Goal: Task Accomplishment & Management: Manage account settings

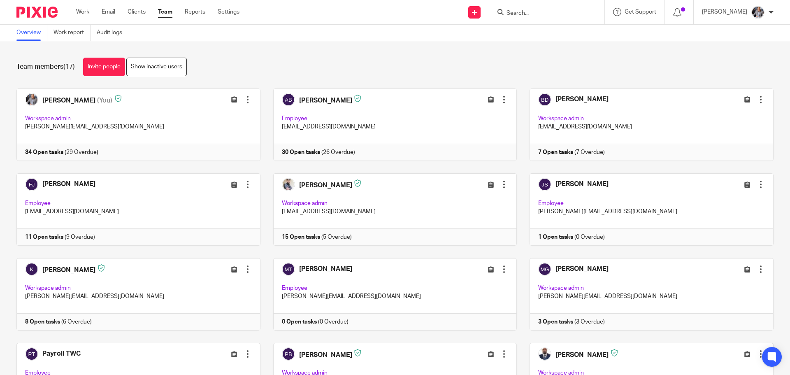
click at [544, 11] on input "Search" at bounding box center [542, 13] width 74 height 7
type input "mus"
click at [550, 28] on link at bounding box center [555, 32] width 102 height 12
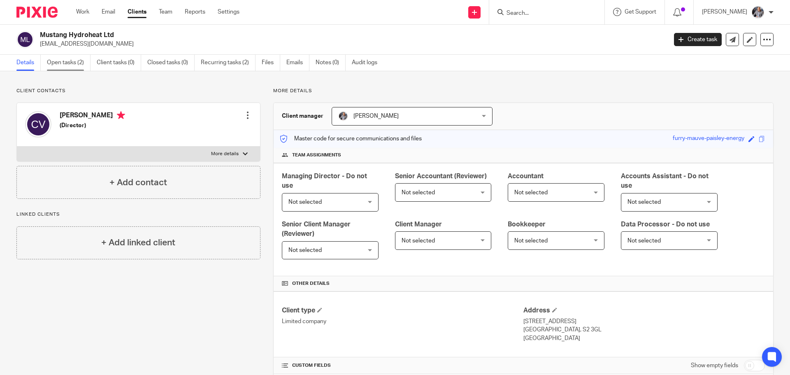
click at [73, 62] on link "Open tasks (2)" at bounding box center [69, 63] width 44 height 16
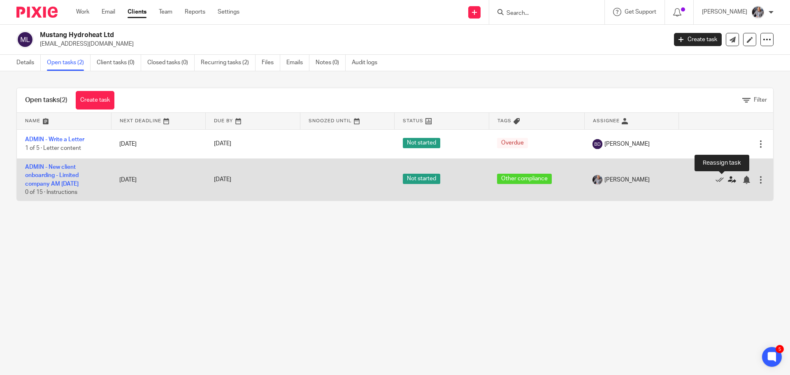
click at [728, 179] on icon at bounding box center [732, 180] width 8 height 8
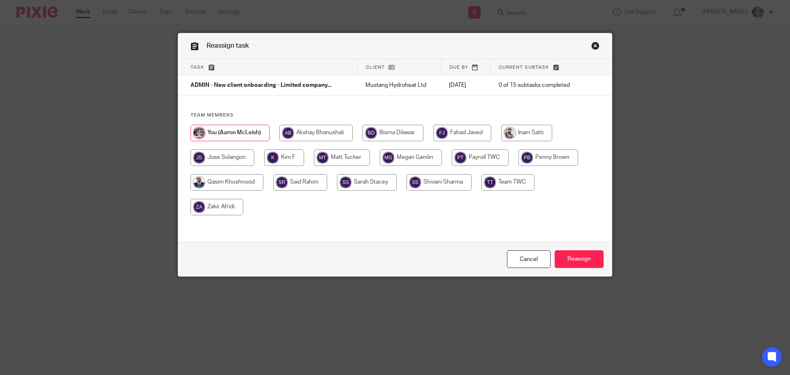
click at [526, 161] on input "radio" at bounding box center [548, 157] width 60 height 16
radio input "true"
click at [577, 255] on input "Reassign" at bounding box center [578, 259] width 49 height 18
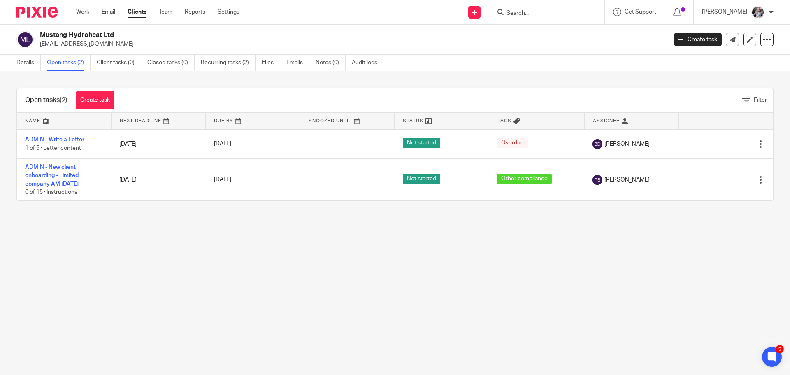
click at [336, 251] on main "Mustang Hydroheat Ltd vaida.calin@gmail.com Create task Update from Companies H…" at bounding box center [395, 187] width 790 height 375
click at [707, 42] on link "Create task" at bounding box center [698, 39] width 48 height 13
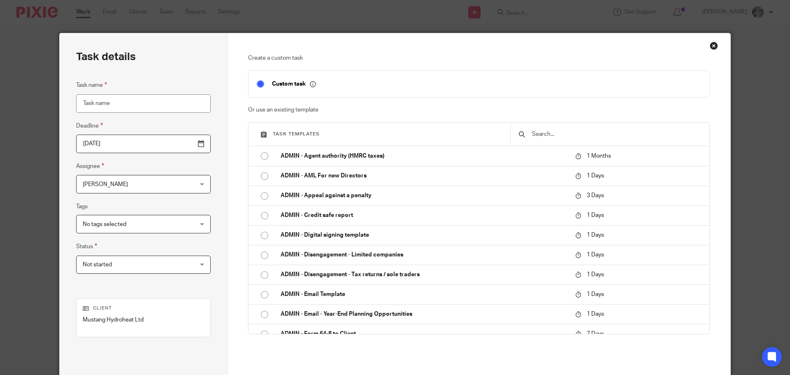
click at [544, 139] on div at bounding box center [609, 134] width 199 height 23
click at [546, 135] on input "text" at bounding box center [616, 134] width 170 height 9
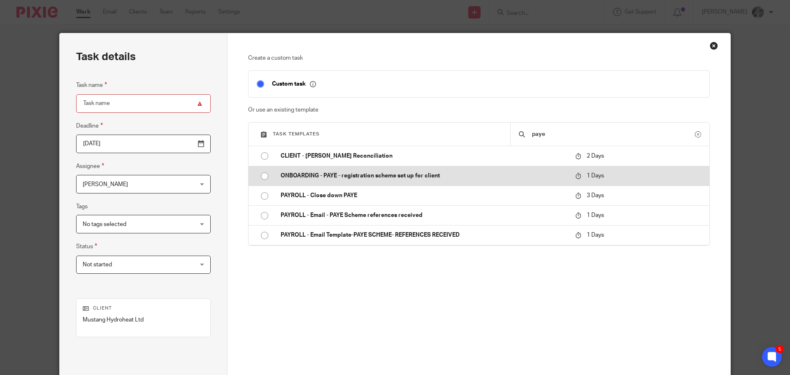
type input "paye"
click at [343, 176] on p "ONBOARDING - PAYE - registration scheme set up for client" at bounding box center [423, 175] width 286 height 8
type input "[DATE]"
type input "ONBOARDING - PAYE - registration scheme set up for client"
checkbox input "false"
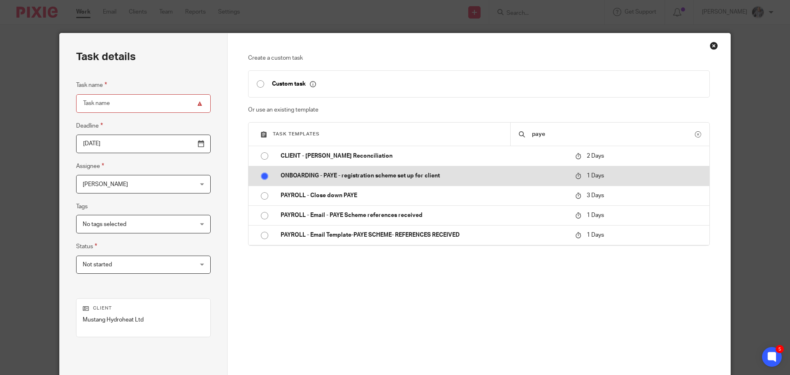
radio input "true"
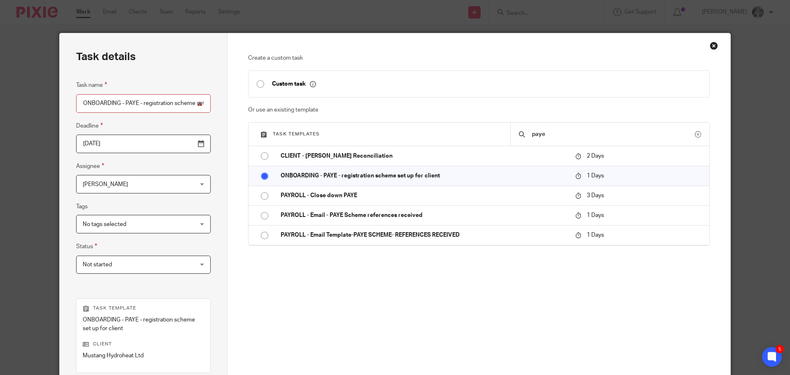
scroll to position [120, 0]
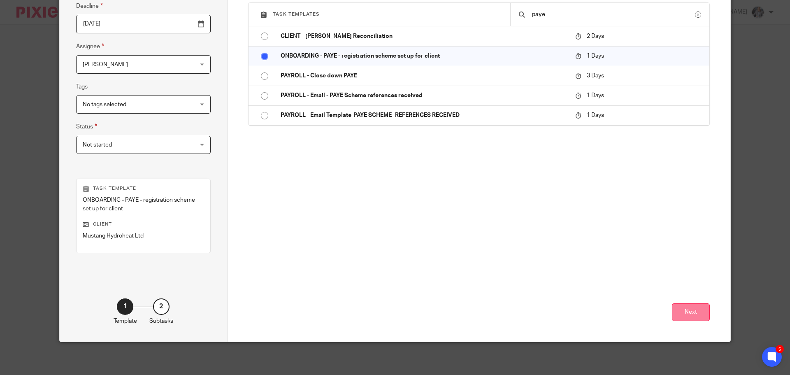
click at [686, 306] on button "Next" at bounding box center [691, 312] width 38 height 18
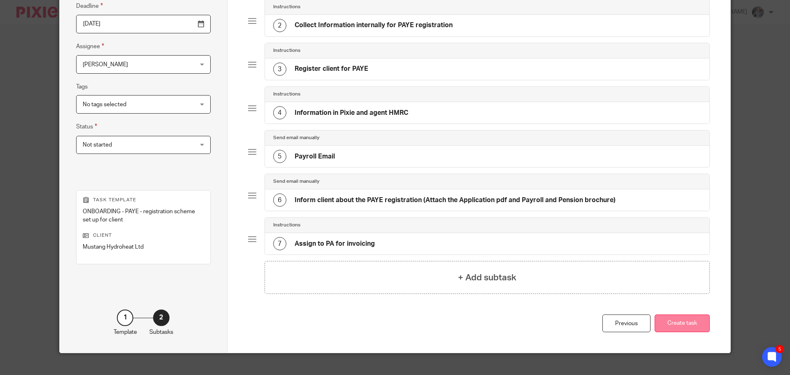
click at [672, 321] on button "Create task" at bounding box center [681, 323] width 55 height 18
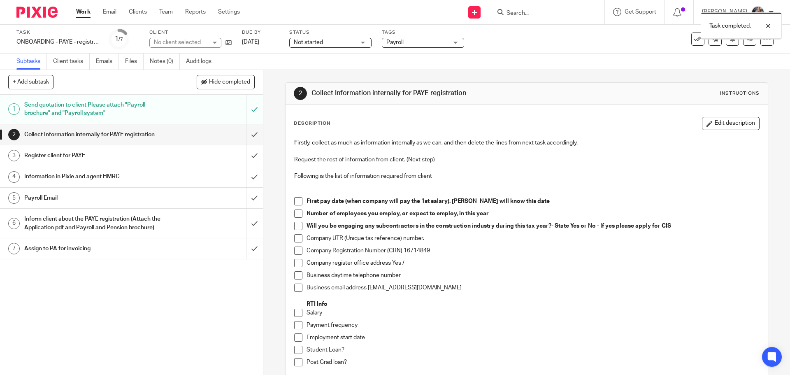
click at [95, 135] on h1 "Collect Information internally for PAYE registration" at bounding box center [95, 134] width 142 height 12
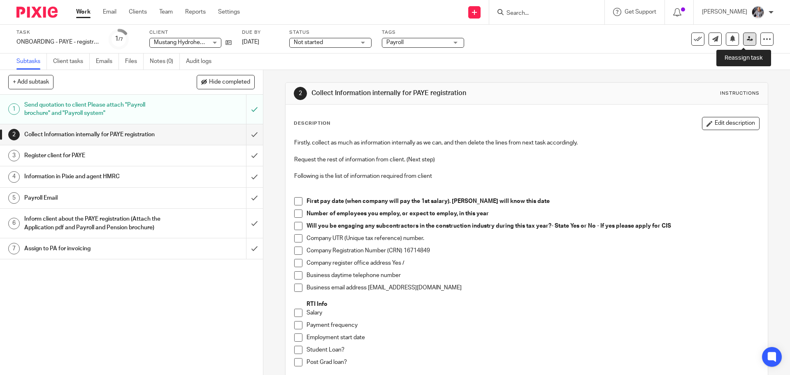
click at [748, 42] on link at bounding box center [749, 38] width 13 height 13
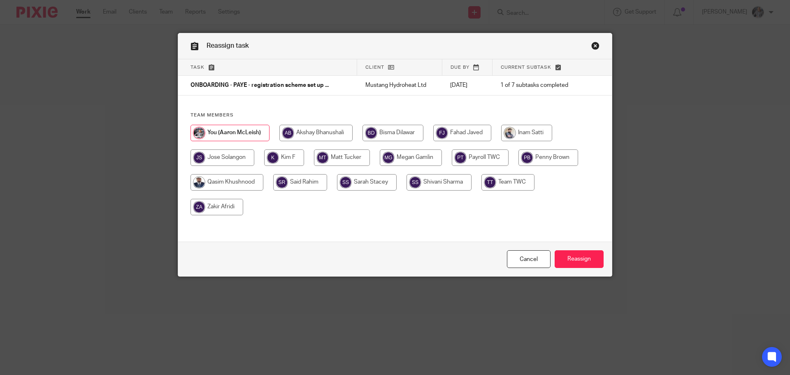
click at [533, 159] on input "radio" at bounding box center [548, 157] width 60 height 16
radio input "true"
click at [574, 255] on input "Reassign" at bounding box center [578, 259] width 49 height 18
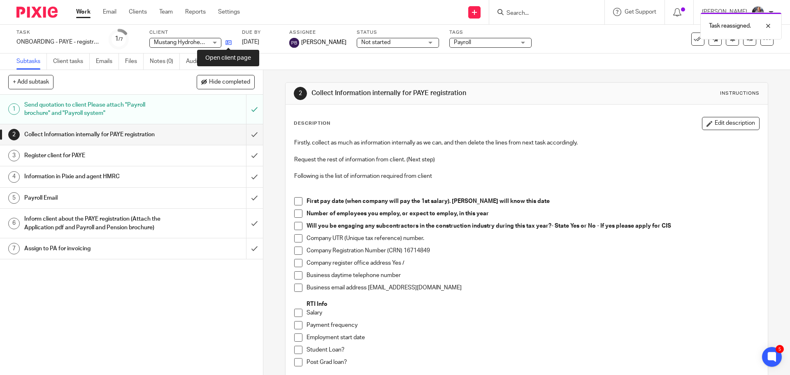
click at [231, 42] on icon at bounding box center [228, 42] width 6 height 6
click at [227, 44] on icon at bounding box center [228, 42] width 6 height 6
click at [227, 40] on icon at bounding box center [228, 42] width 6 height 6
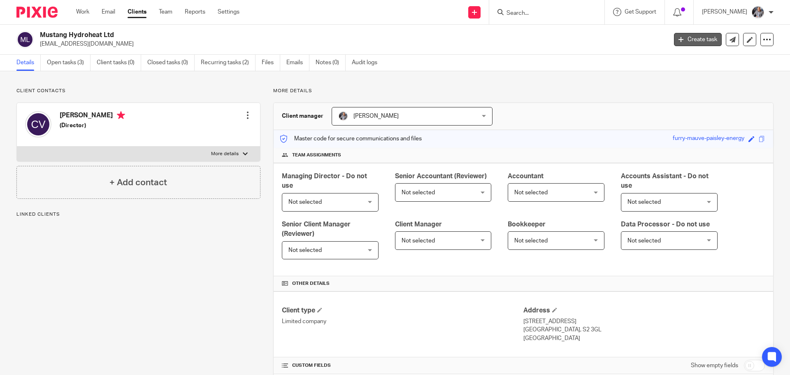
click at [685, 44] on link "Create task" at bounding box center [698, 39] width 48 height 13
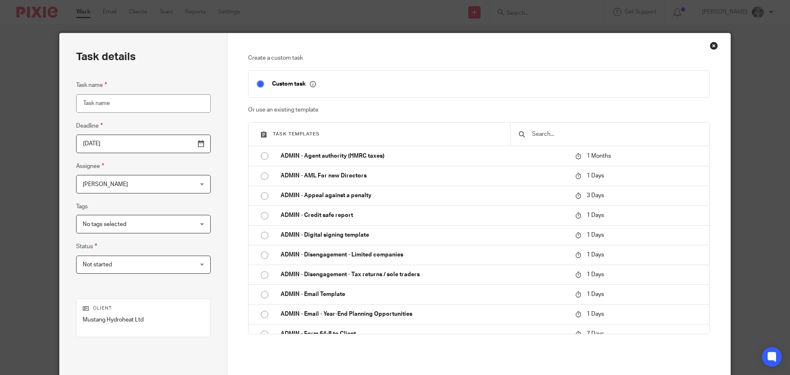
click at [547, 137] on input "text" at bounding box center [616, 134] width 170 height 9
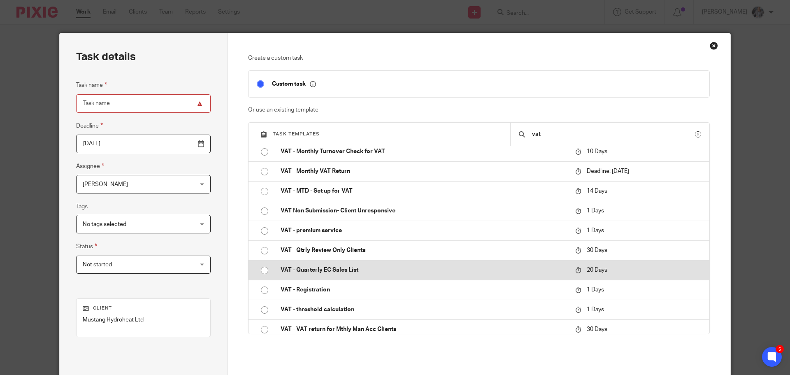
scroll to position [346, 0]
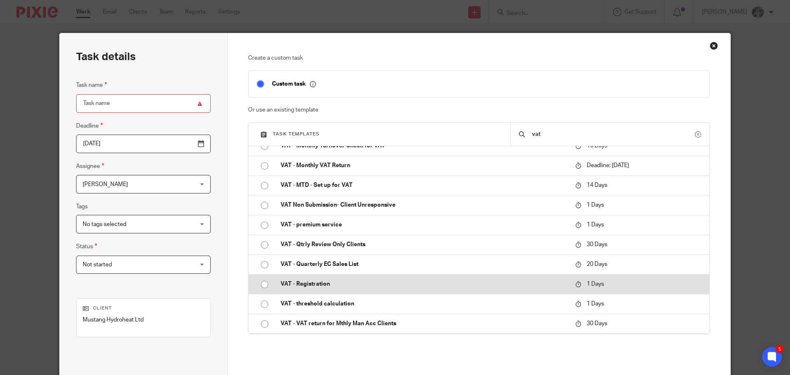
type input "vat"
click at [325, 283] on p "VAT - Registration" at bounding box center [423, 284] width 286 height 8
type input "2025-09-24"
type input "VAT - Registration"
checkbox input "false"
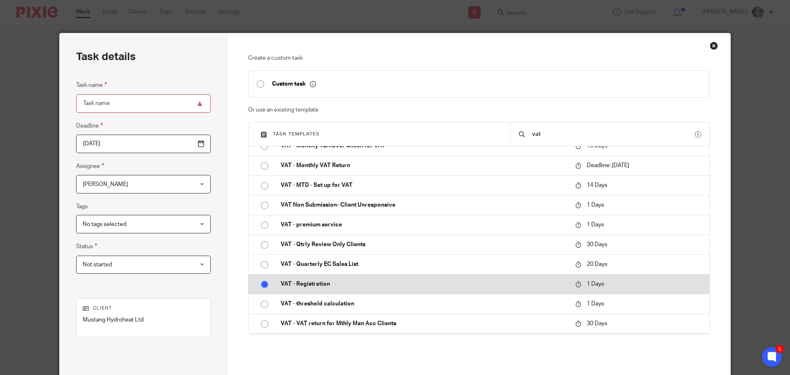
radio input "true"
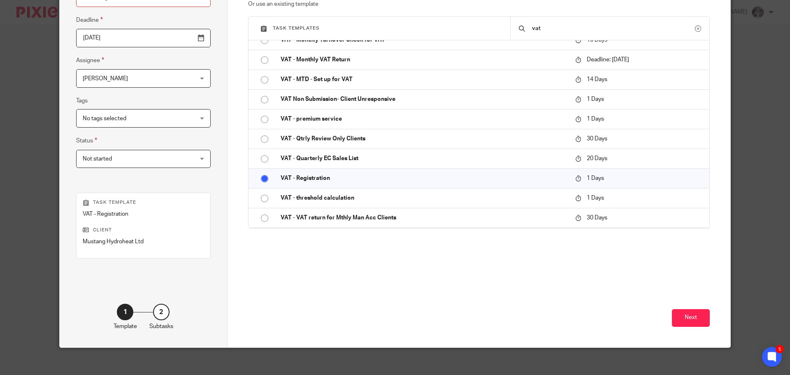
scroll to position [111, 0]
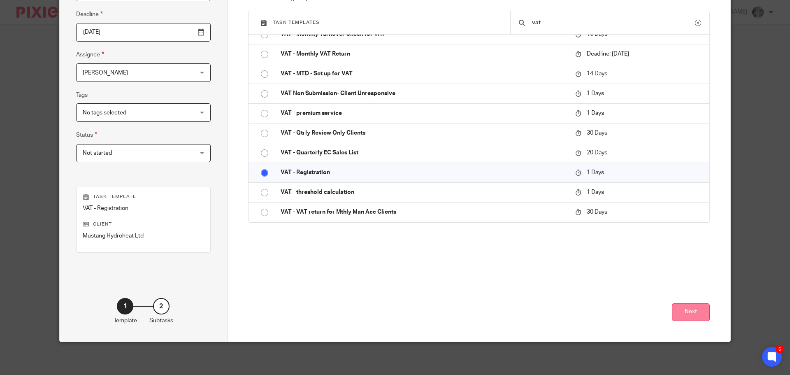
click at [693, 315] on button "Next" at bounding box center [691, 312] width 38 height 18
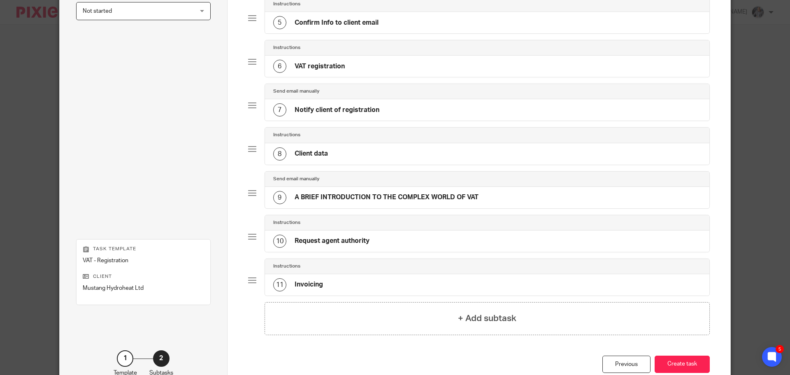
scroll to position [305, 0]
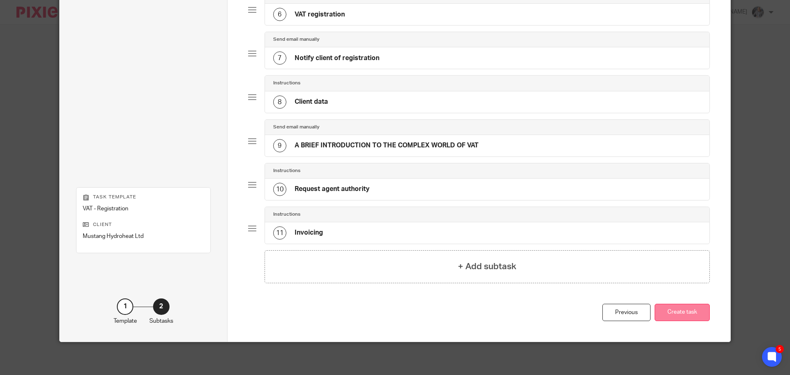
click at [680, 311] on button "Create task" at bounding box center [681, 313] width 55 height 18
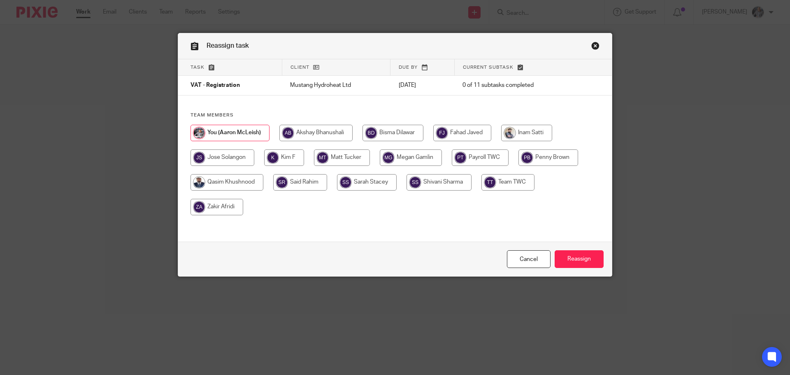
click at [542, 152] on input "radio" at bounding box center [548, 157] width 60 height 16
radio input "true"
click at [589, 264] on input "Reassign" at bounding box center [578, 259] width 49 height 18
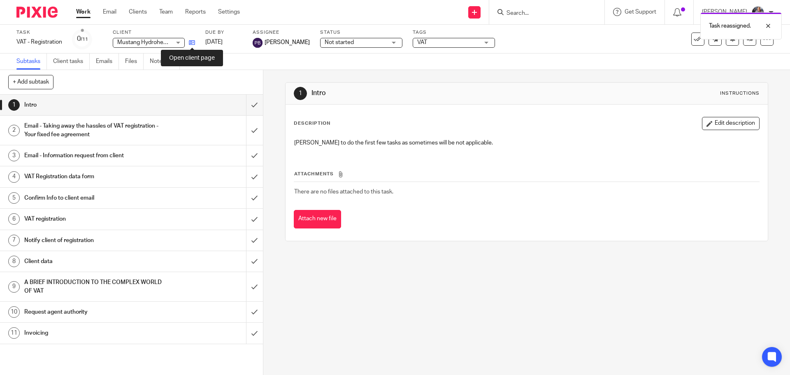
click at [192, 42] on icon at bounding box center [192, 42] width 6 height 6
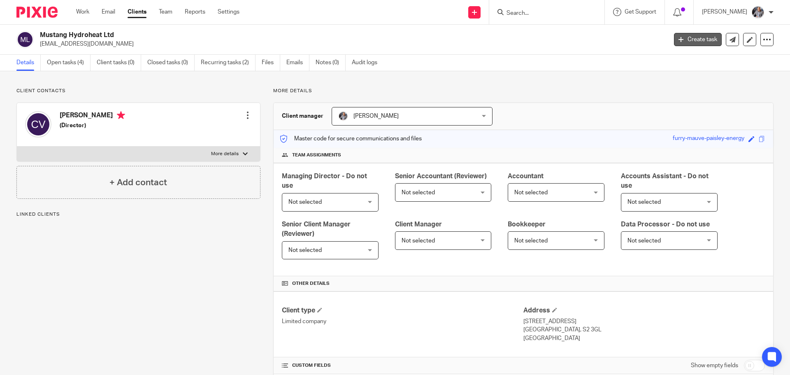
click at [698, 42] on link "Create task" at bounding box center [698, 39] width 48 height 13
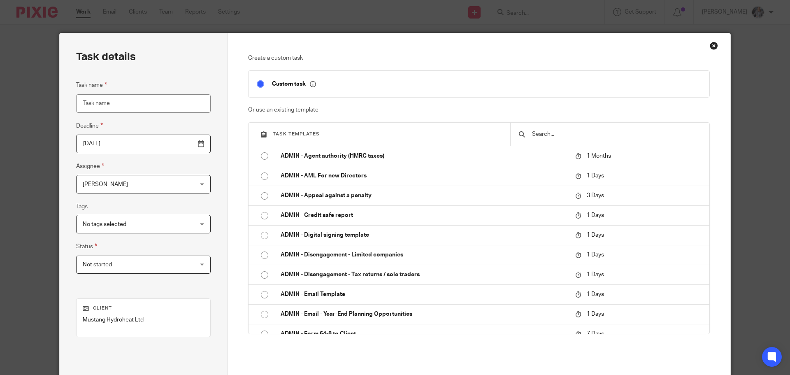
click at [537, 132] on input "text" at bounding box center [616, 134] width 170 height 9
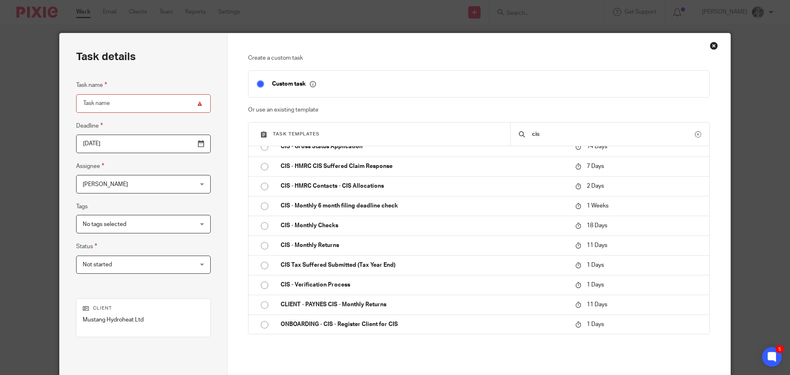
scroll to position [129, 0]
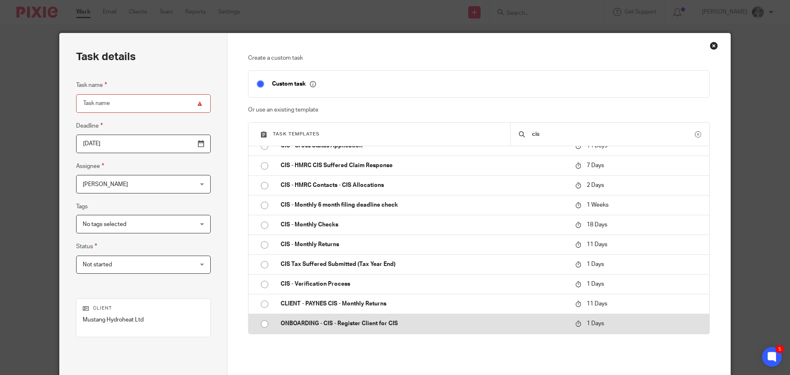
type input "cis"
click at [350, 326] on p "ONBOARDING - CIS - Register Client for CIS" at bounding box center [423, 323] width 286 height 8
type input "2025-09-24"
type input "ONBOARDING - CIS - Register Client for CIS"
checkbox input "false"
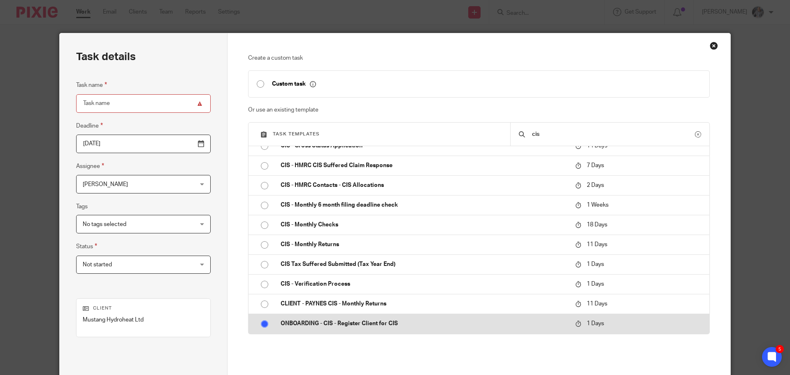
radio input "true"
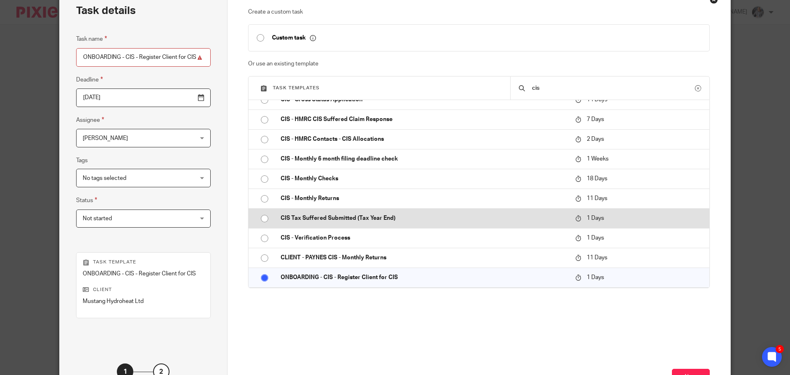
scroll to position [111, 0]
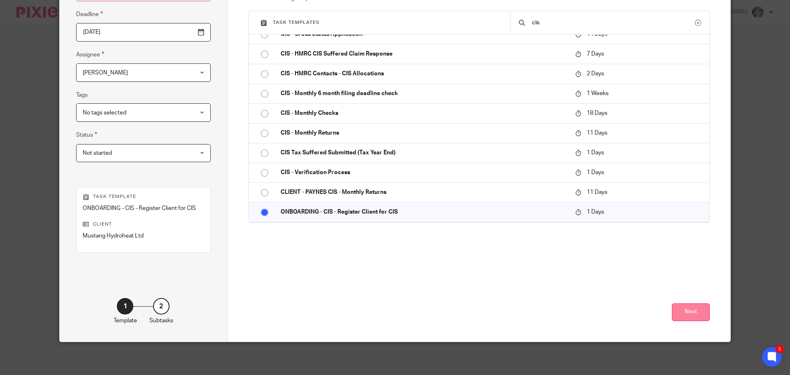
click at [696, 316] on button "Next" at bounding box center [691, 312] width 38 height 18
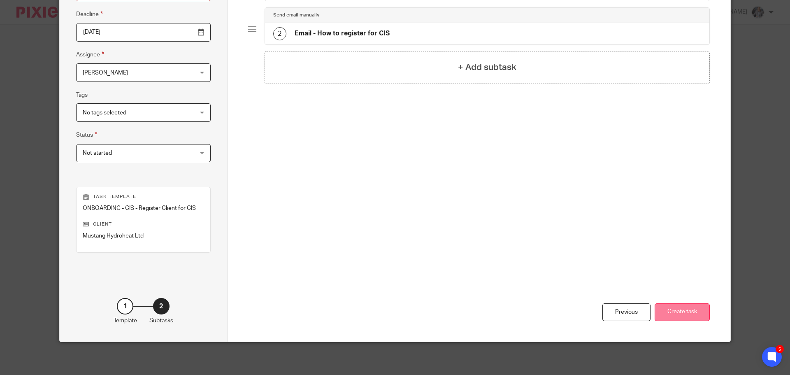
click at [672, 311] on button "Create task" at bounding box center [681, 312] width 55 height 18
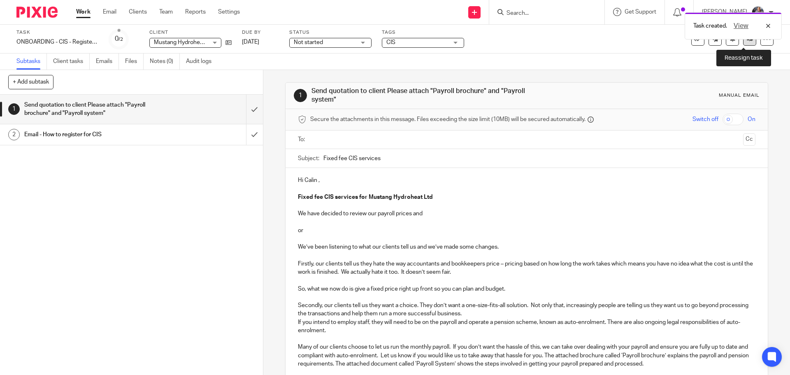
click at [744, 42] on link at bounding box center [749, 38] width 13 height 13
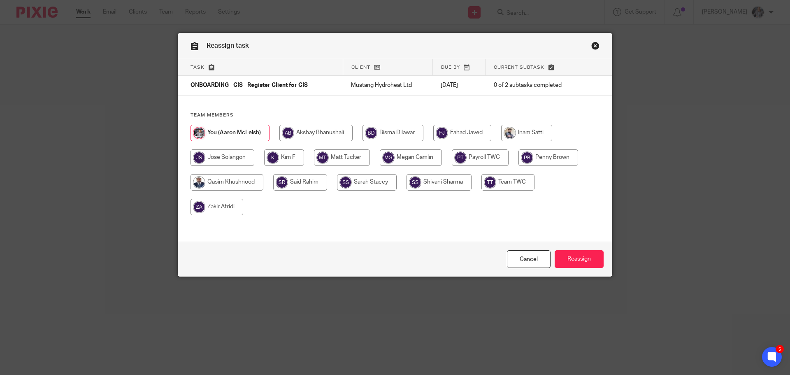
click at [544, 155] on input "radio" at bounding box center [548, 157] width 60 height 16
radio input "true"
click at [571, 257] on input "Reassign" at bounding box center [578, 259] width 49 height 18
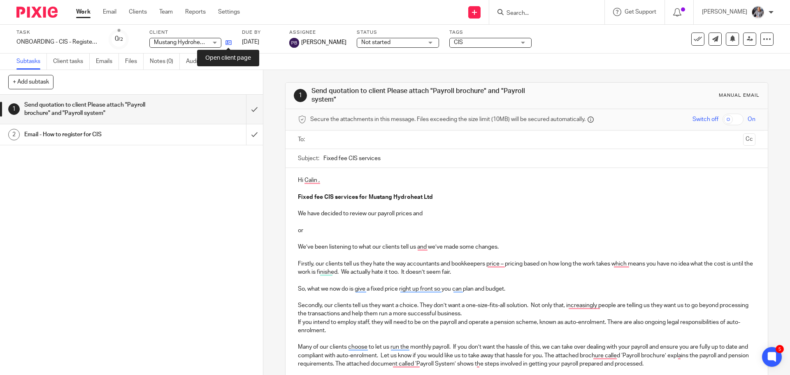
click at [226, 44] on icon at bounding box center [228, 42] width 6 height 6
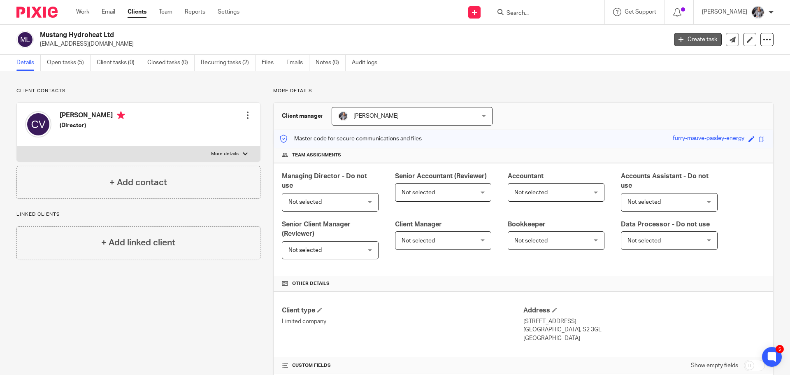
click at [692, 35] on link "Create task" at bounding box center [698, 39] width 48 height 13
drag, startPoint x: 117, startPoint y: 35, endPoint x: 40, endPoint y: 36, distance: 76.5
click at [40, 36] on h2 "Mustang Hydroheat Ltd" at bounding box center [288, 35] width 497 height 9
copy h2 "Mustang Hydroheat Ltd"
drag, startPoint x: 60, startPoint y: 290, endPoint x: 68, endPoint y: 213, distance: 78.2
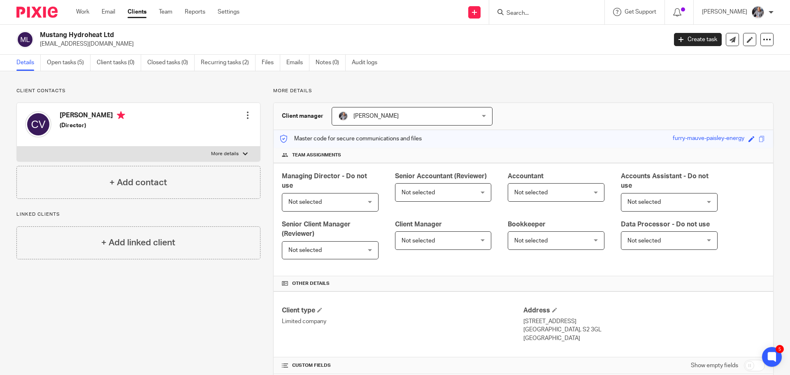
click at [60, 290] on div "Client contacts Calin Vaida (Director) Edit contact Create client from contact …" at bounding box center [132, 364] width 257 height 553
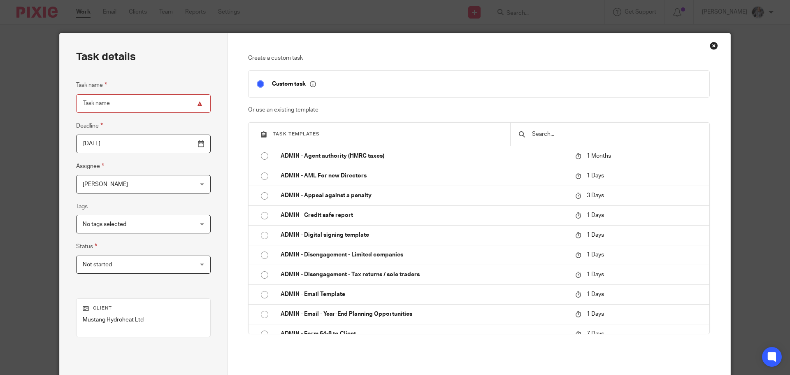
click at [575, 134] on input "text" at bounding box center [616, 134] width 170 height 9
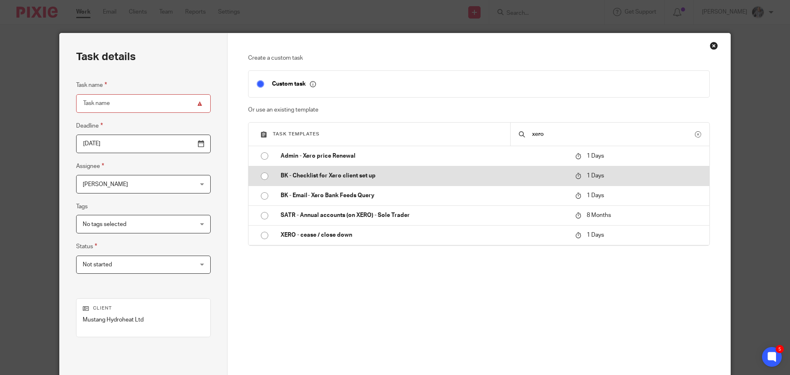
type input "xero"
click at [387, 177] on p "BK - Checklist for Xero client set up" at bounding box center [423, 175] width 286 height 8
type input "2025-09-24"
type input "BK - Checklist for Xero client set up"
checkbox input "false"
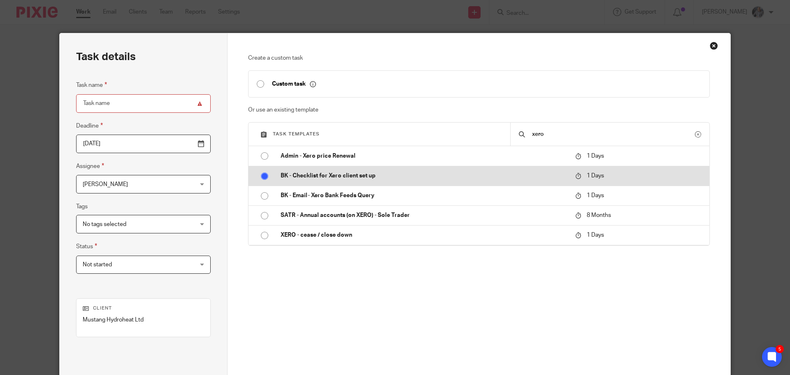
radio input "true"
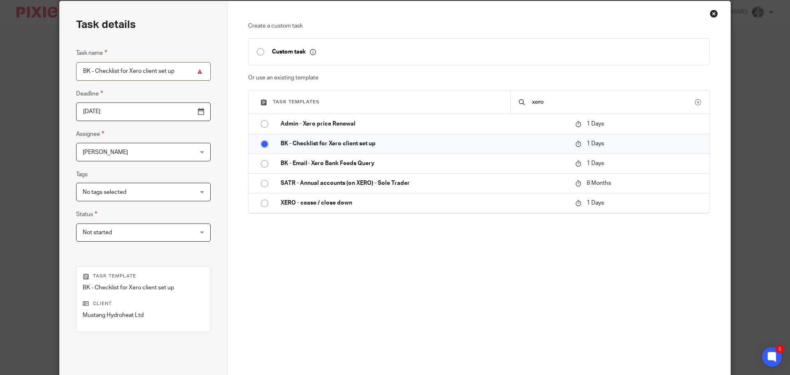
scroll to position [111, 0]
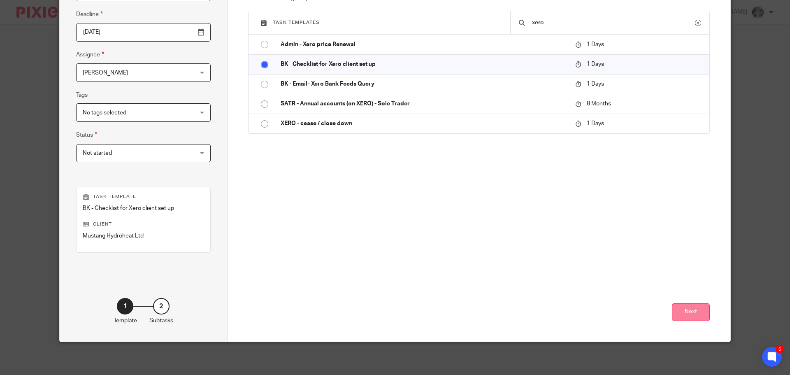
click at [691, 306] on button "Next" at bounding box center [691, 312] width 38 height 18
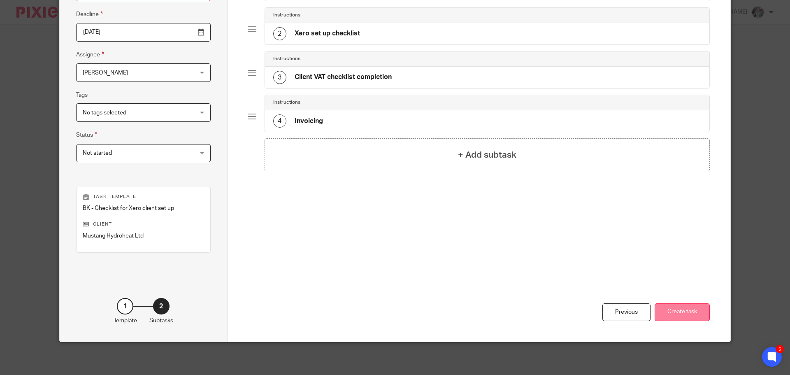
click at [676, 314] on button "Create task" at bounding box center [681, 312] width 55 height 18
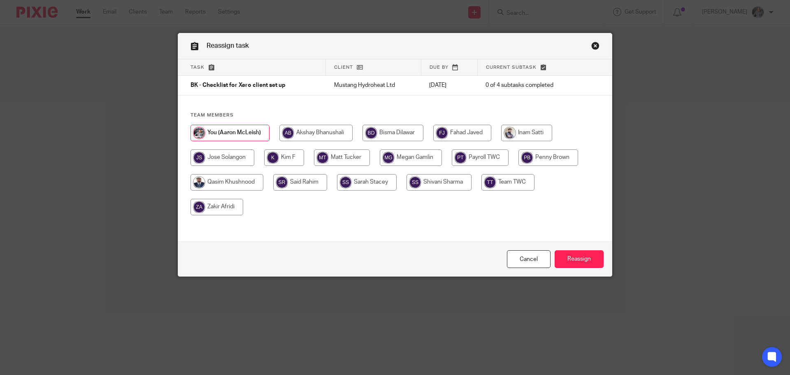
click at [269, 156] on input "radio" at bounding box center [284, 157] width 40 height 16
radio input "true"
click at [579, 257] on input "Reassign" at bounding box center [578, 259] width 49 height 18
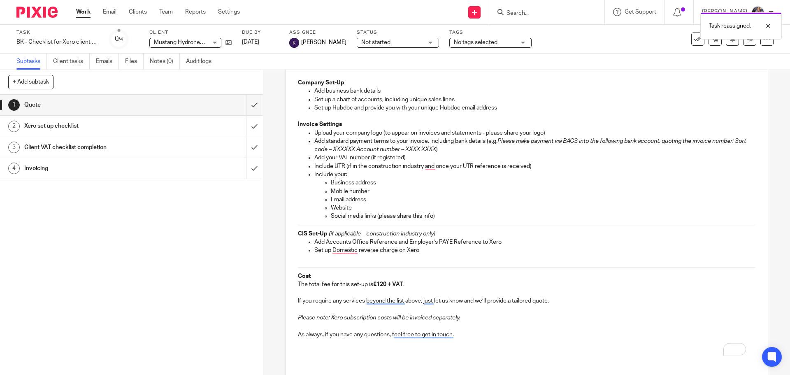
scroll to position [212, 0]
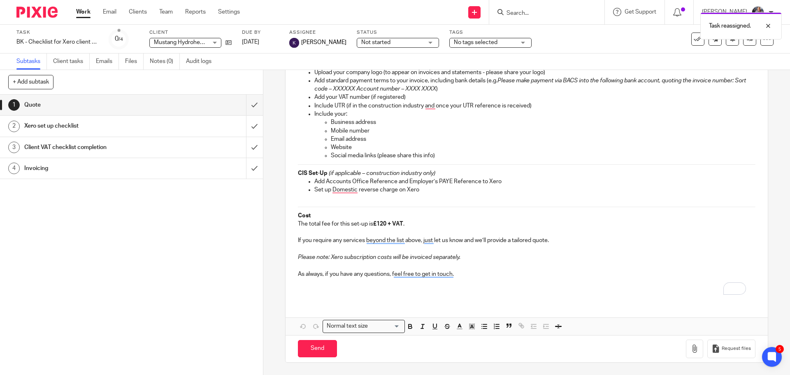
click at [382, 223] on strong "£120 + VAT" at bounding box center [388, 224] width 30 height 6
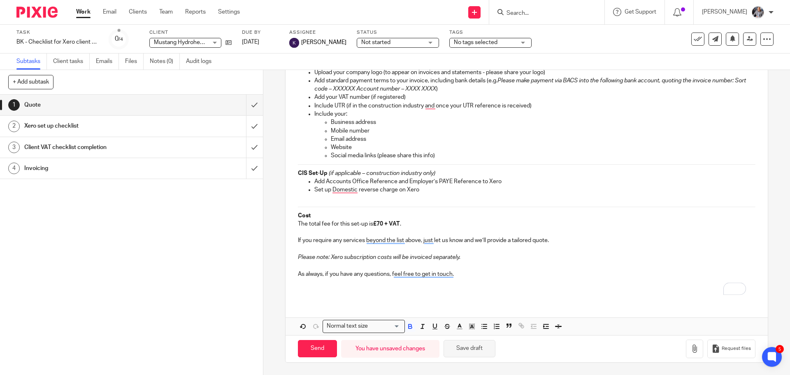
click at [462, 348] on button "Save draft" at bounding box center [469, 349] width 52 height 18
click at [56, 234] on div "1 Quote 2 Xero set up checklist 3 Client VAT checklist completion 4 Invoicing" at bounding box center [131, 235] width 263 height 280
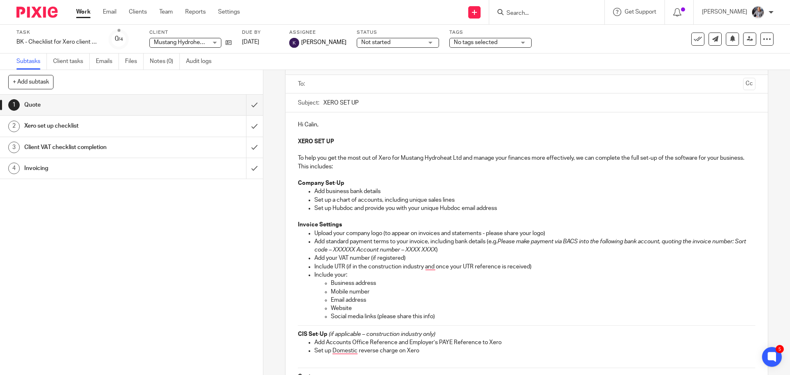
scroll to position [47, 0]
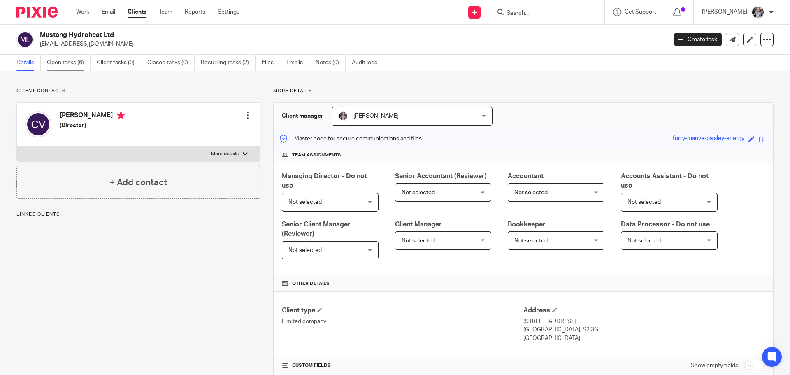
click at [67, 61] on link "Open tasks (6)" at bounding box center [69, 63] width 44 height 16
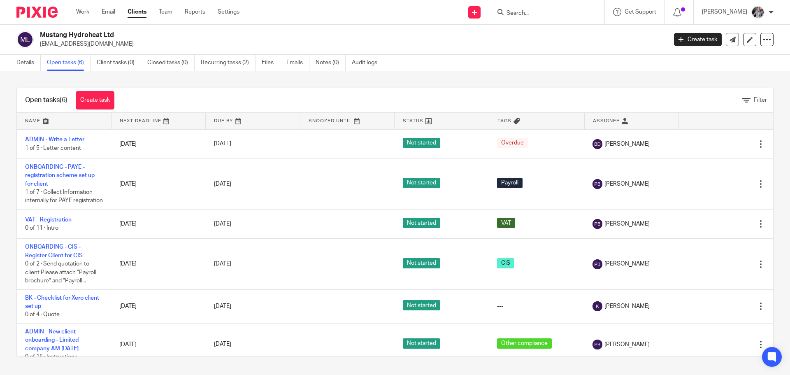
click at [112, 77] on div "Open tasks (6) Create task Filter Name Next Deadline Due By Snoozed Until Statu…" at bounding box center [395, 222] width 790 height 302
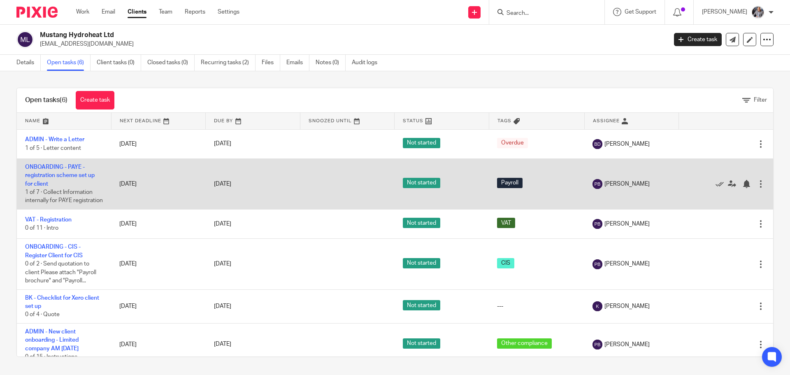
scroll to position [17, 0]
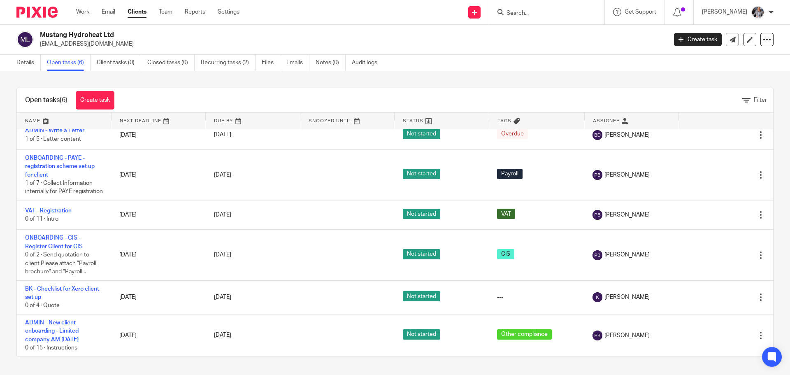
click at [164, 84] on div "Open tasks (6) Create task Filter Name Next Deadline Due By Snoozed Until Statu…" at bounding box center [395, 222] width 790 height 302
click at [127, 78] on div "Open tasks (6) Create task Filter Name Next Deadline Due By Snoozed Until Statu…" at bounding box center [395, 222] width 790 height 302
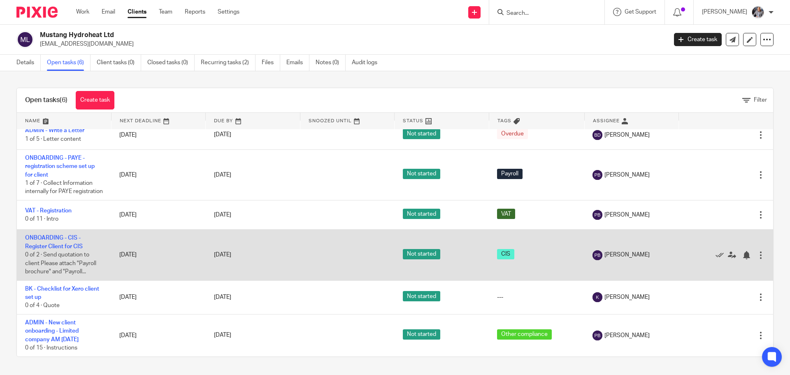
scroll to position [0, 0]
